Goal: Task Accomplishment & Management: Manage account settings

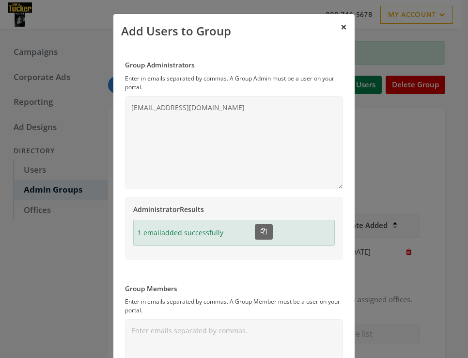
click at [344, 27] on button "×" at bounding box center [344, 27] width 22 height 27
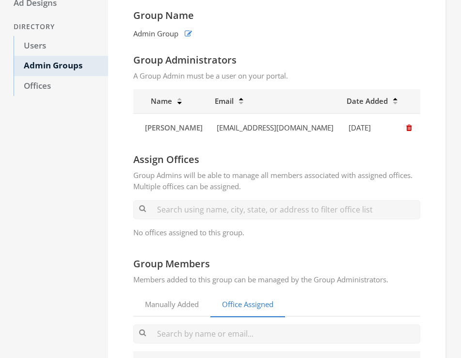
scroll to position [132, 0]
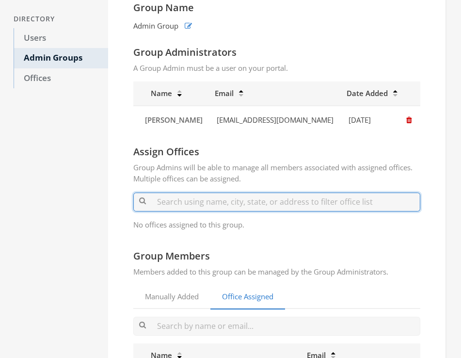
click at [242, 199] on input "text" at bounding box center [276, 201] width 287 height 19
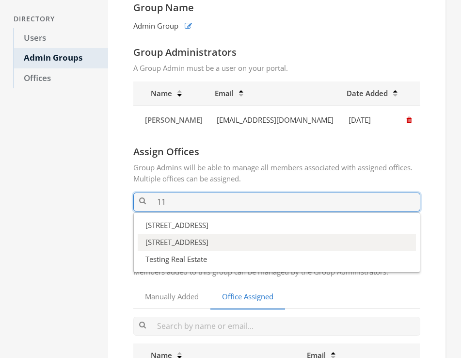
type input "11"
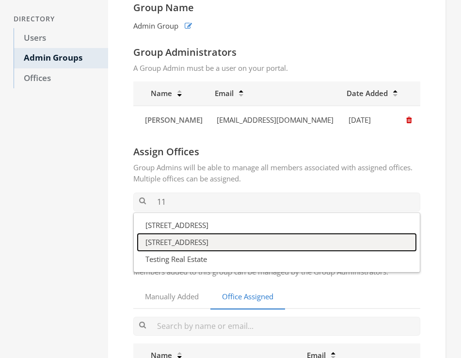
click at [194, 242] on button "[STREET_ADDRESS]" at bounding box center [277, 242] width 278 height 17
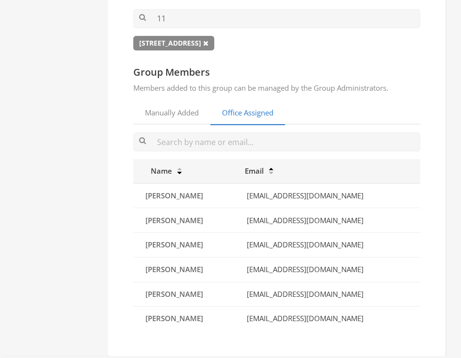
scroll to position [318, 0]
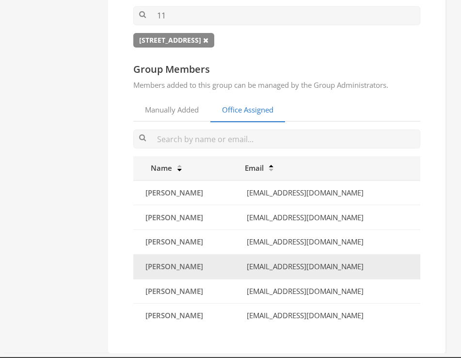
drag, startPoint x: 362, startPoint y: 267, endPoint x: 245, endPoint y: 268, distance: 117.2
click at [245, 268] on td "[EMAIL_ADDRESS][DOMAIN_NAME]" at bounding box center [329, 266] width 181 height 25
copy td "[EMAIL_ADDRESS][DOMAIN_NAME]"
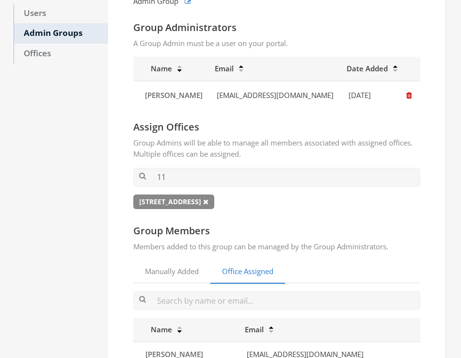
scroll to position [171, 0]
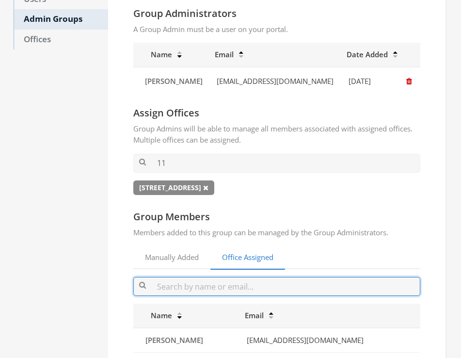
click at [249, 282] on input "text" at bounding box center [276, 286] width 287 height 19
paste input "[EMAIL_ADDRESS][DOMAIN_NAME]"
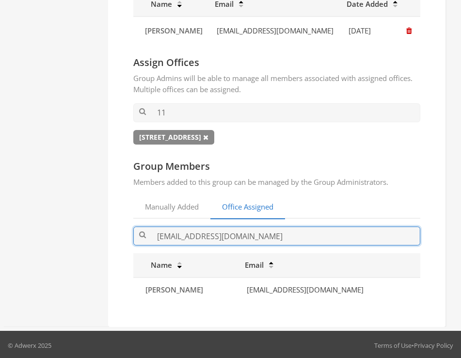
scroll to position [223, 0]
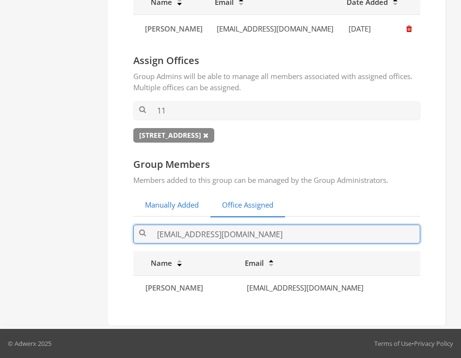
type input "[EMAIL_ADDRESS][DOMAIN_NAME]"
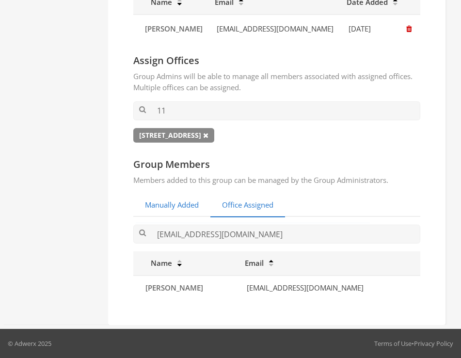
click at [197, 203] on link "Manually Added" at bounding box center [171, 205] width 77 height 24
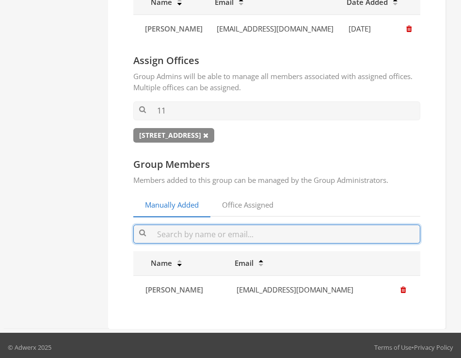
click at [192, 231] on input "text" at bounding box center [276, 233] width 287 height 19
paste input "[EMAIL_ADDRESS][DOMAIN_NAME]"
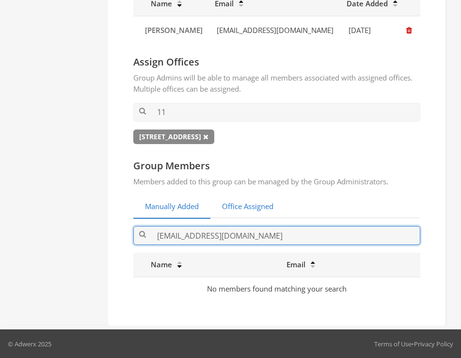
type input "[EMAIL_ADDRESS][DOMAIN_NAME]"
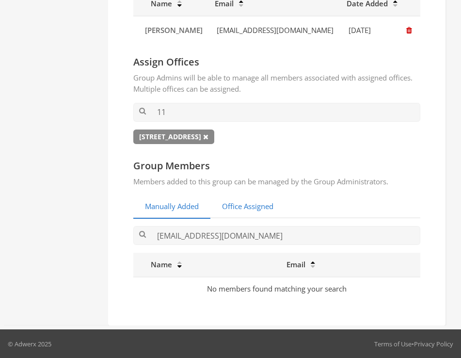
click at [231, 217] on link "Office Assigned" at bounding box center [247, 207] width 75 height 24
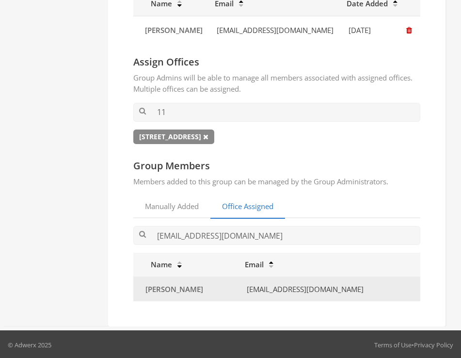
click at [402, 286] on td "[EMAIL_ADDRESS][DOMAIN_NAME]" at bounding box center [329, 289] width 181 height 25
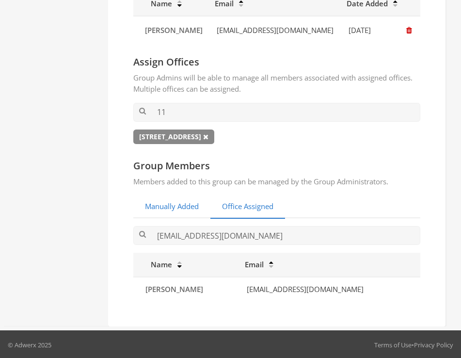
click at [159, 203] on link "Manually Added" at bounding box center [171, 207] width 77 height 24
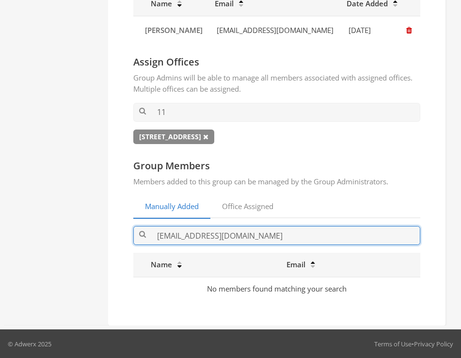
drag, startPoint x: 302, startPoint y: 237, endPoint x: 134, endPoint y: 235, distance: 168.1
click at [134, 235] on input "[EMAIL_ADDRESS][DOMAIN_NAME]" at bounding box center [276, 235] width 287 height 19
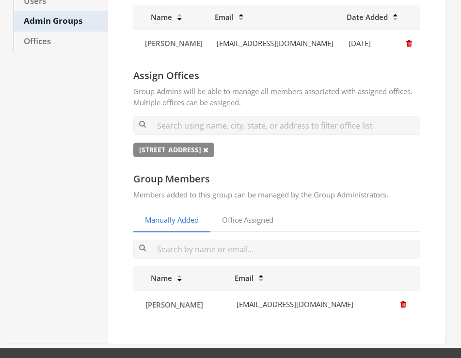
scroll to position [187, 0]
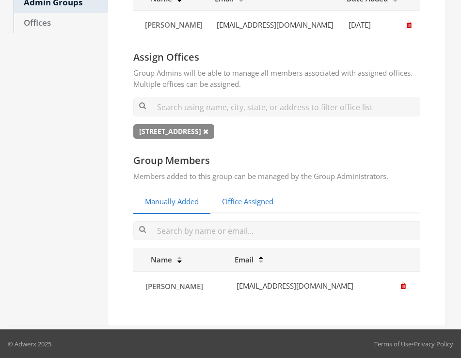
click at [263, 199] on link "Office Assigned" at bounding box center [247, 202] width 75 height 24
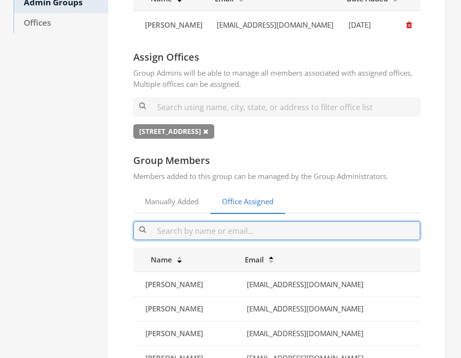
click at [246, 236] on input "text" at bounding box center [276, 230] width 287 height 19
paste input "[EMAIL_ADDRESS][DOMAIN_NAME]"
type input "[EMAIL_ADDRESS][DOMAIN_NAME]"
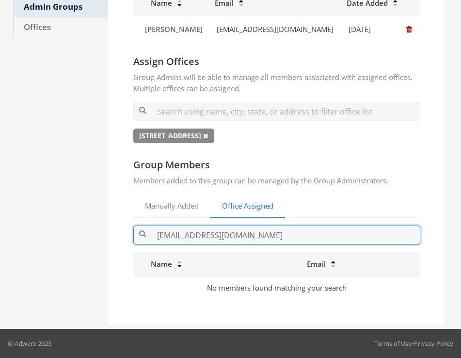
scroll to position [182, 0]
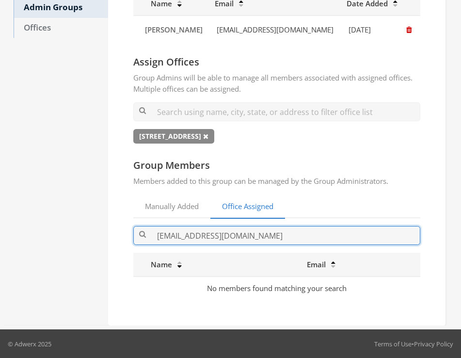
drag, startPoint x: 285, startPoint y: 234, endPoint x: 134, endPoint y: 229, distance: 151.2
click at [134, 229] on input "[EMAIL_ADDRESS][DOMAIN_NAME]" at bounding box center [276, 235] width 287 height 19
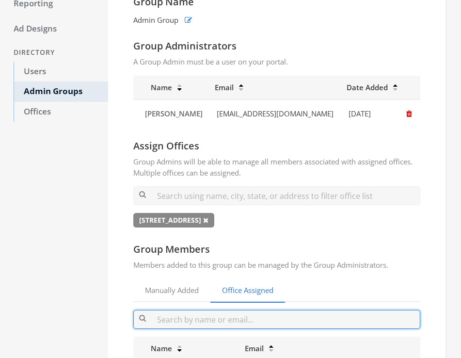
scroll to position [97, 0]
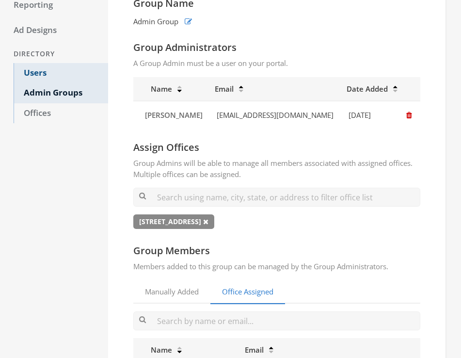
click at [40, 74] on link "Users" at bounding box center [61, 73] width 94 height 20
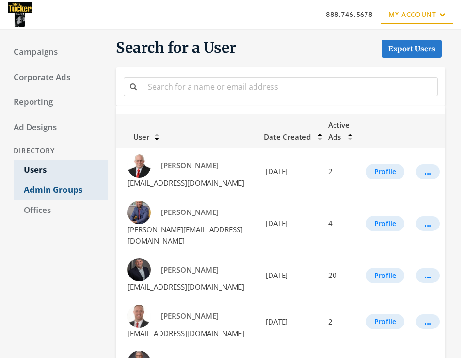
click at [47, 191] on link "Admin Groups" at bounding box center [61, 190] width 94 height 20
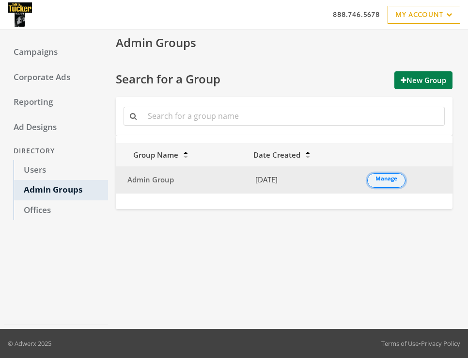
click at [388, 179] on link "Manage" at bounding box center [386, 180] width 38 height 15
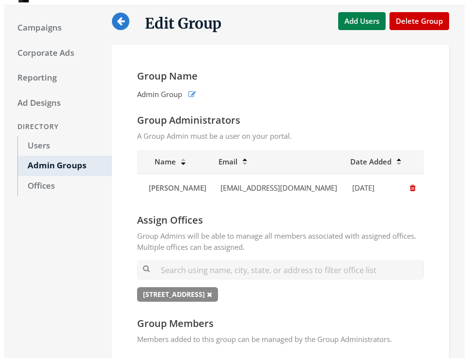
scroll to position [54, 0]
